Goal: Task Accomplishment & Management: Manage account settings

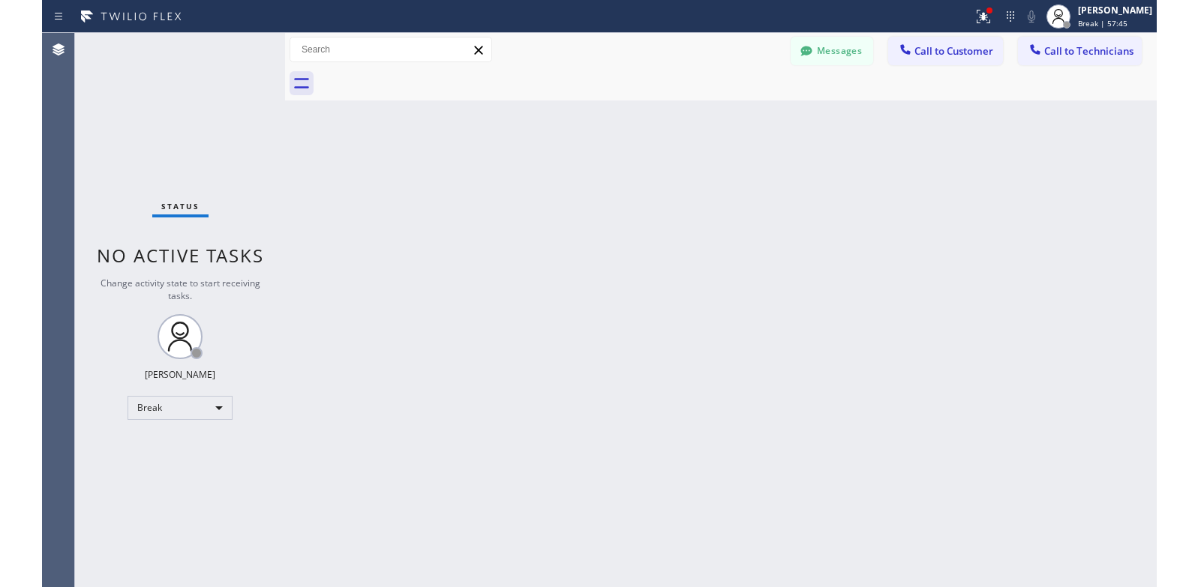
scroll to position [188, 0]
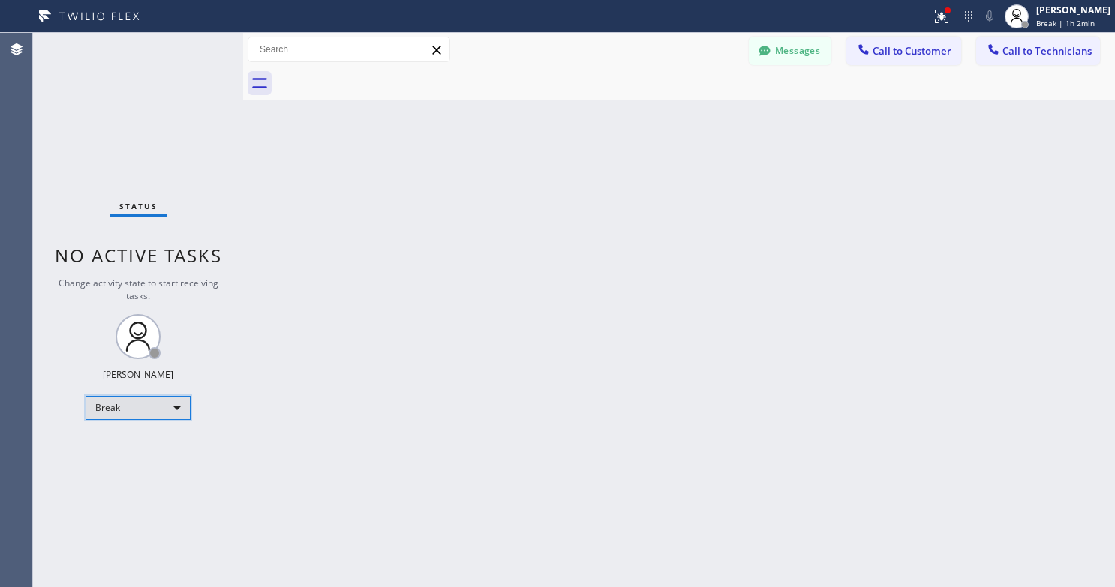
click at [119, 406] on div "Break" at bounding box center [138, 408] width 105 height 24
click at [138, 441] on li "Available" at bounding box center [137, 448] width 102 height 18
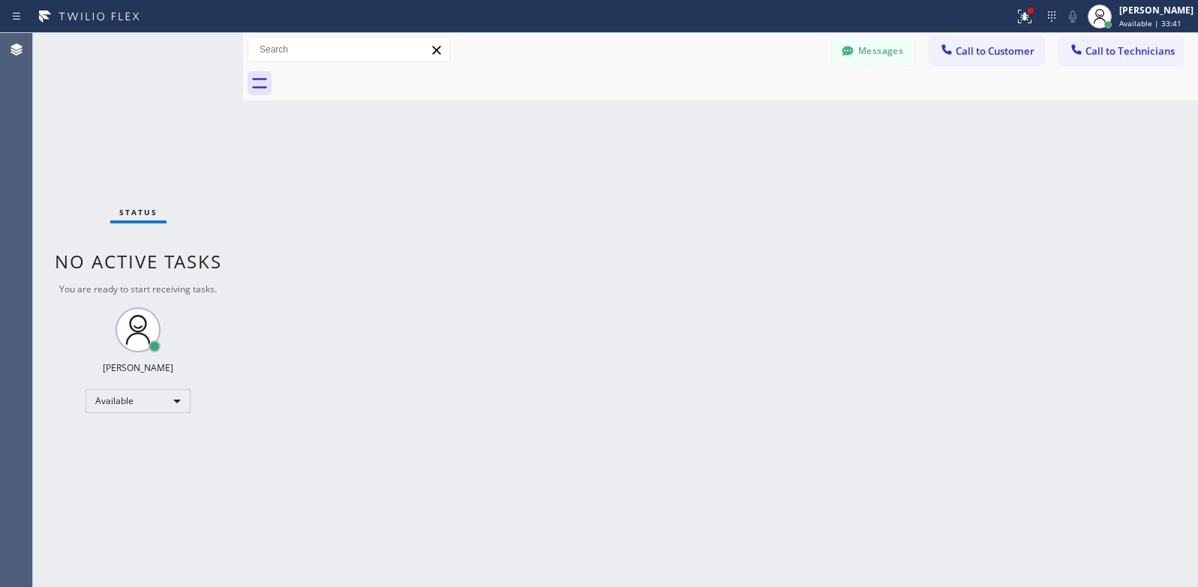
click at [353, 17] on div at bounding box center [507, 17] width 1002 height 24
click at [133, 403] on div "Available" at bounding box center [138, 401] width 105 height 24
click at [125, 478] on li "Break" at bounding box center [137, 479] width 102 height 18
click at [856, 287] on div "Back to Dashboard Change Sender ID Customers Technicians [PERSON_NAME] [DATE] 0…" at bounding box center [720, 310] width 955 height 554
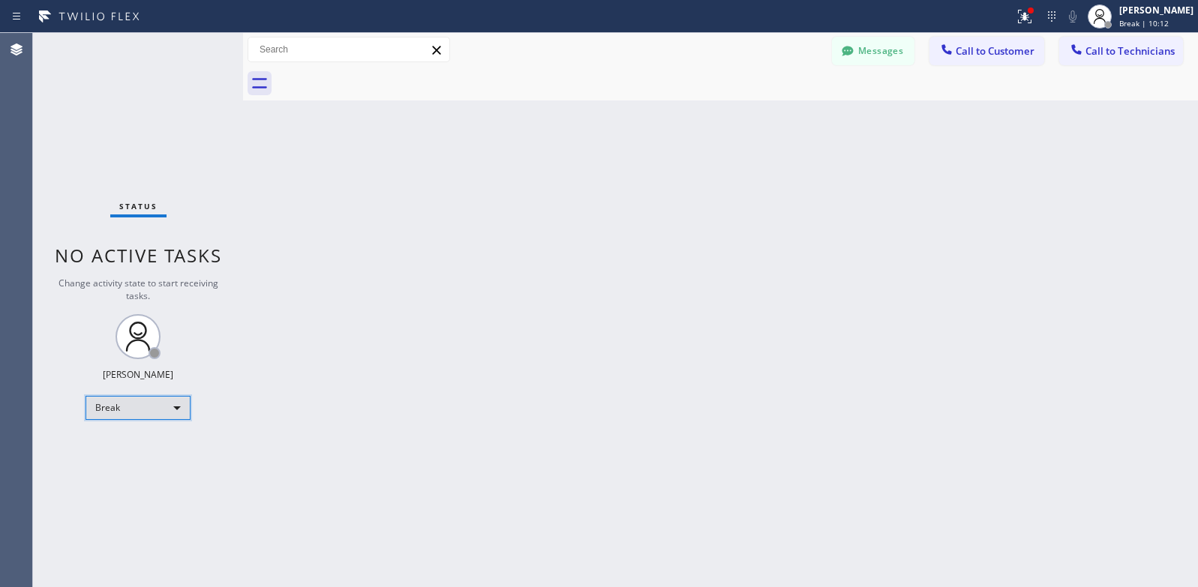
click at [136, 408] on div "Break" at bounding box center [138, 408] width 105 height 24
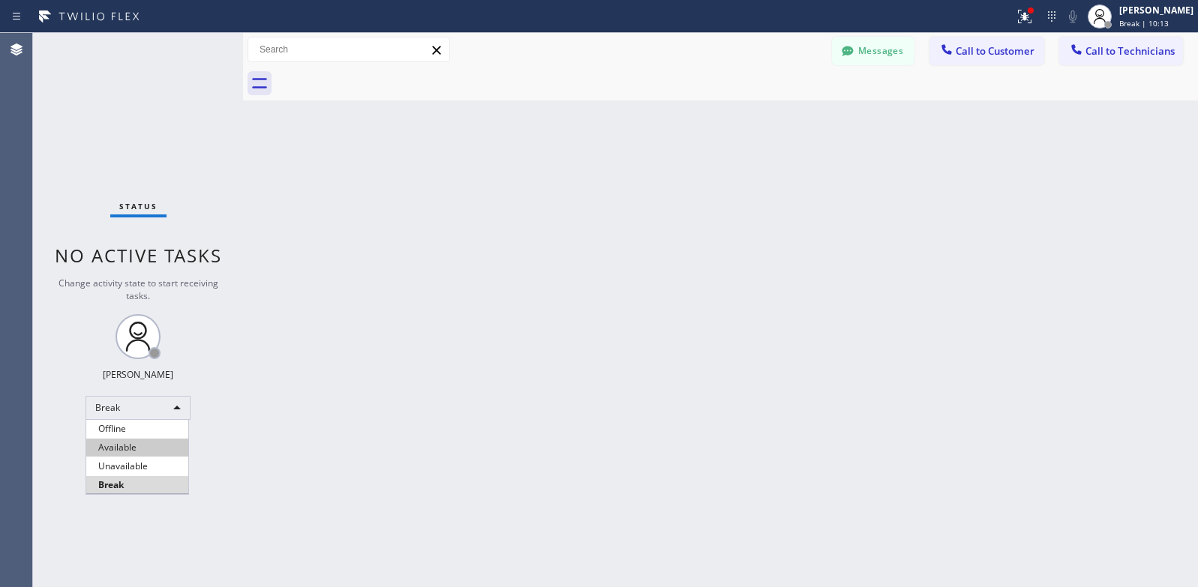
click at [144, 449] on li "Available" at bounding box center [137, 448] width 102 height 18
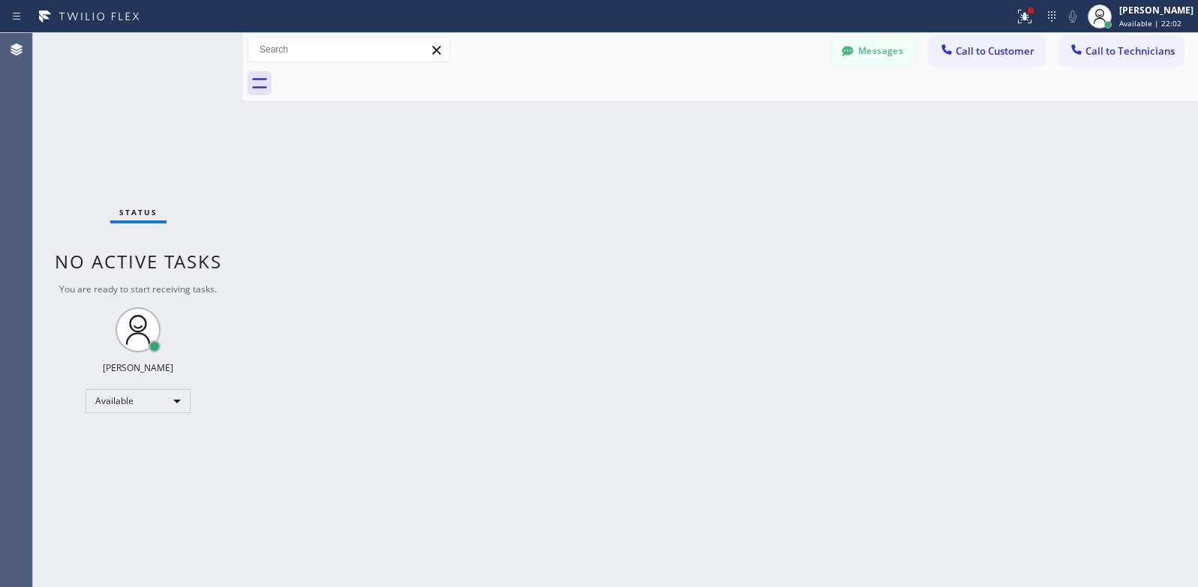
click at [377, 368] on div "Back to Dashboard Change Sender ID Customers Technicians [PERSON_NAME] [DATE] 0…" at bounding box center [720, 310] width 955 height 554
click at [584, 300] on div "Back to Dashboard Change Sender ID Customers Technicians [PERSON_NAME] [DATE] 0…" at bounding box center [720, 310] width 955 height 554
click at [466, 243] on div "Back to Dashboard Change Sender ID Customers Technicians [PERSON_NAME] [DATE] 0…" at bounding box center [720, 310] width 955 height 554
click at [173, 411] on div "Available" at bounding box center [138, 401] width 105 height 24
click at [154, 427] on li "Offline" at bounding box center [137, 422] width 102 height 18
